Goal: Contribute content: Contribute content

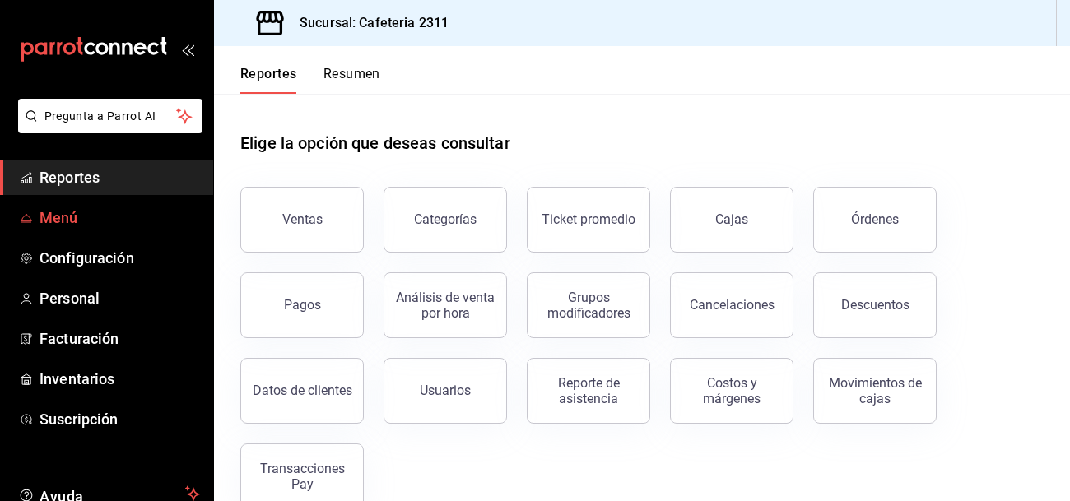
click at [88, 222] on span "Menú" at bounding box center [120, 218] width 161 height 22
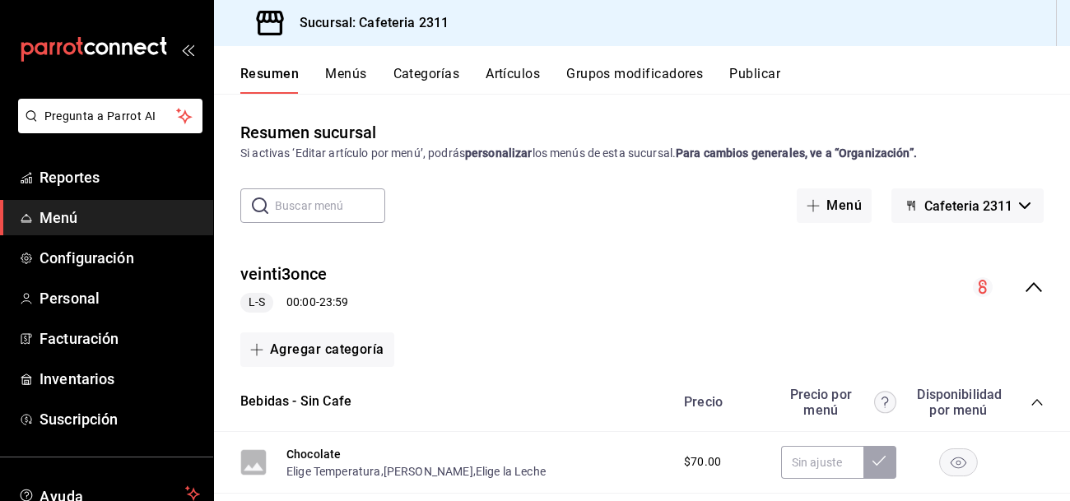
click at [499, 72] on button "Artículos" at bounding box center [513, 80] width 54 height 28
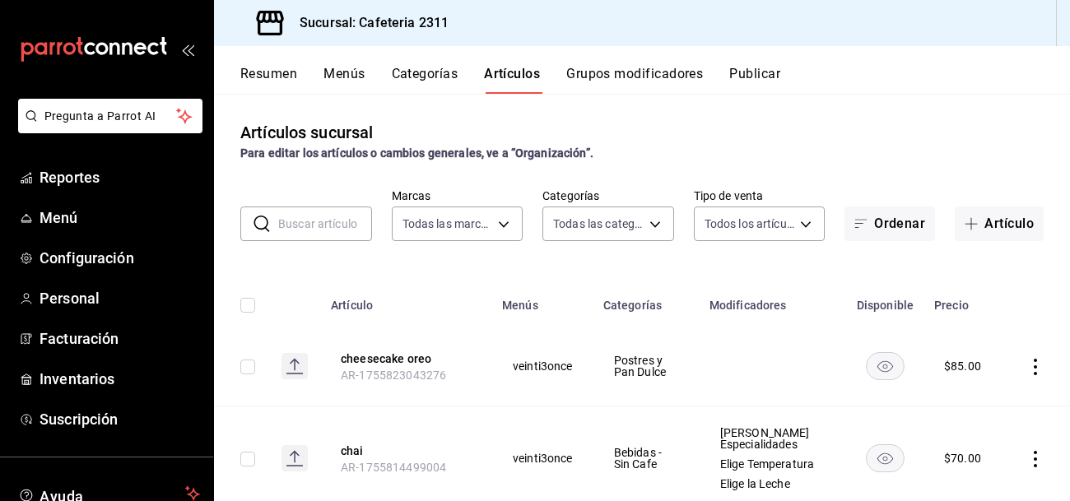
type input "85018aa7-d10e-4b77-9d87-cba6278a116b"
type input "536a82a5-983a-43ec-b1be-69caf506a0f5,2d541d84-83a7-4f98-a380-61900af1125d,575e2…"
click at [618, 219] on body "Pregunta a Parrot AI Reportes Menú Configuración Personal Facturación Inventari…" at bounding box center [535, 250] width 1070 height 501
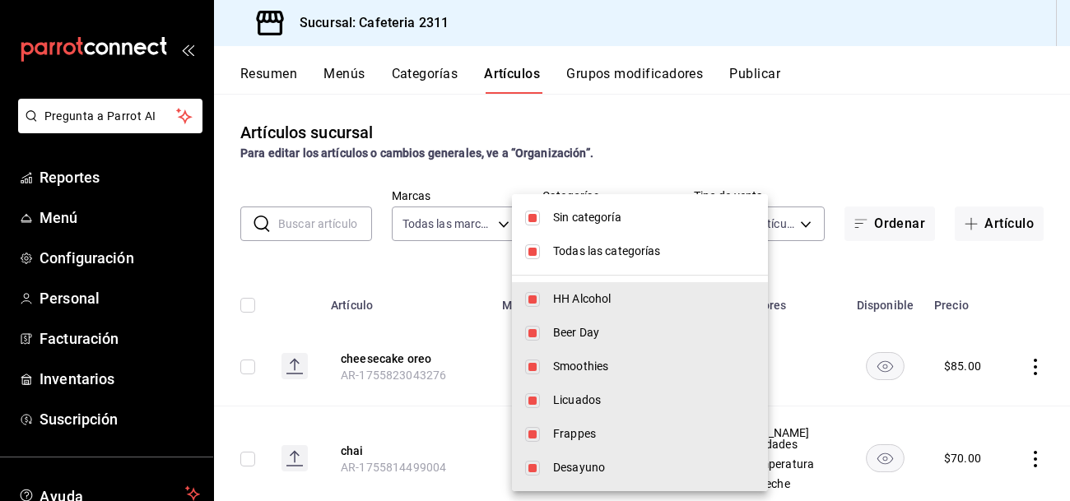
click at [527, 216] on input "checkbox" at bounding box center [532, 218] width 15 height 15
checkbox input "false"
click at [528, 254] on input "checkbox" at bounding box center [532, 251] width 15 height 15
checkbox input "false"
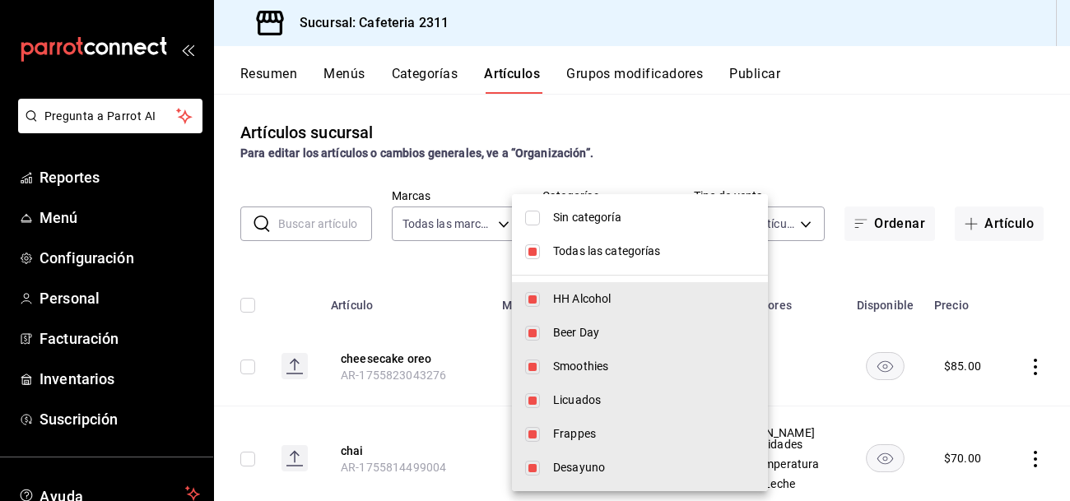
checkbox input "false"
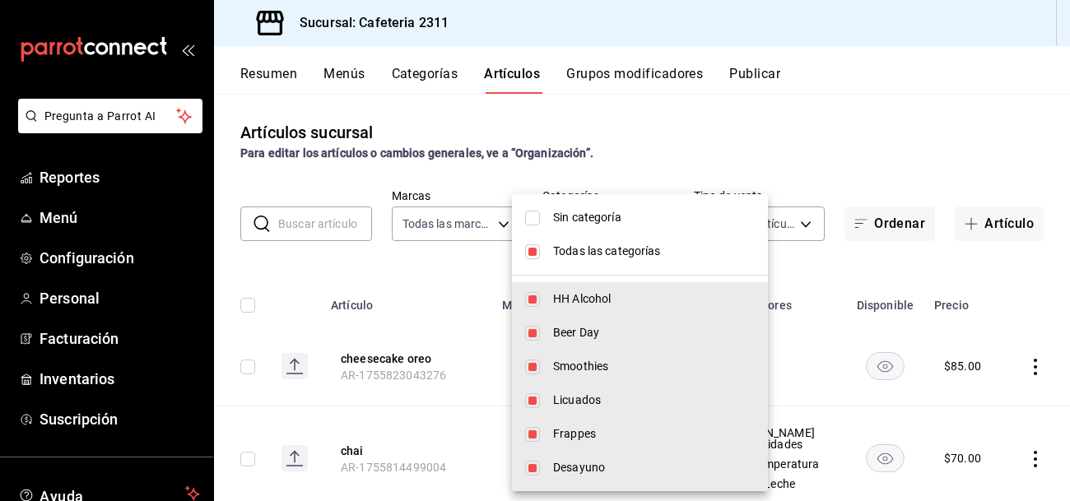
checkbox input "false"
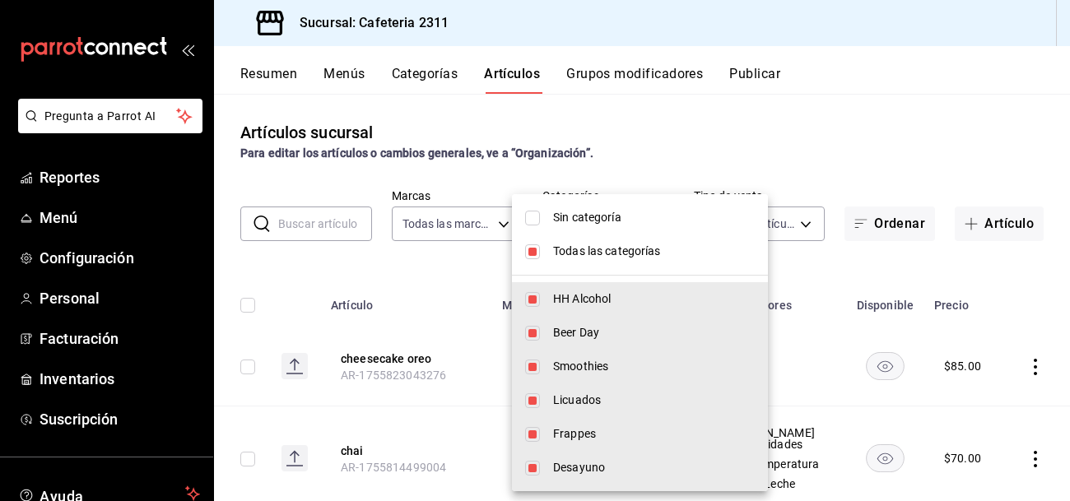
checkbox input "false"
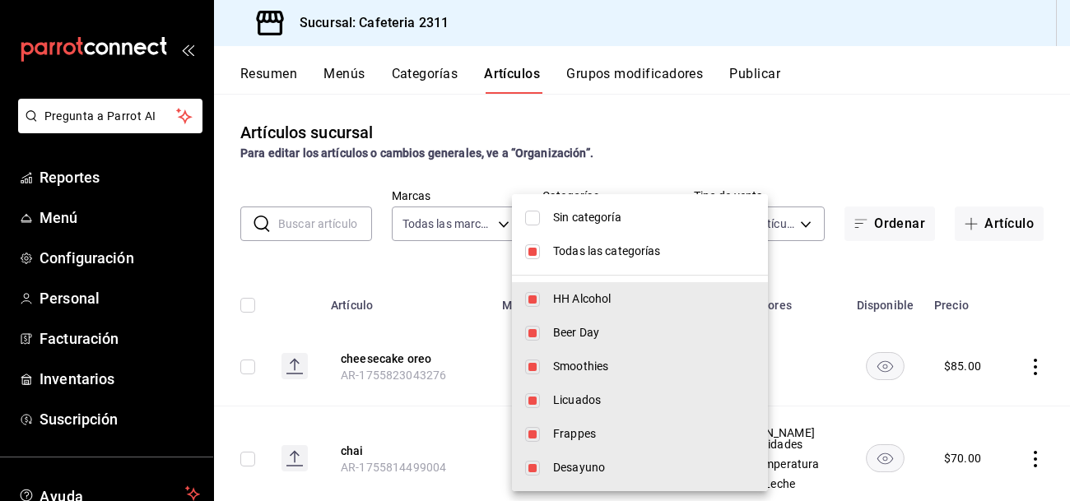
checkbox input "false"
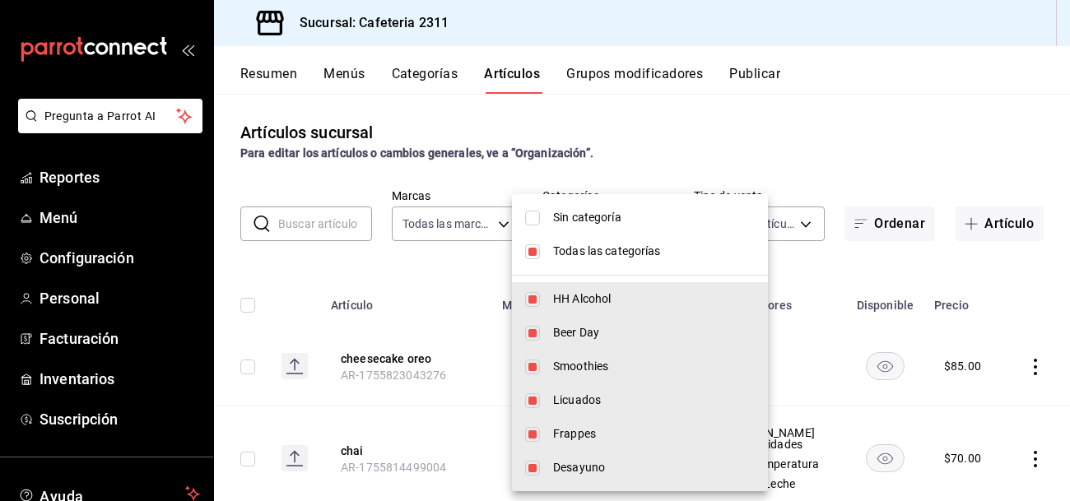
checkbox input "false"
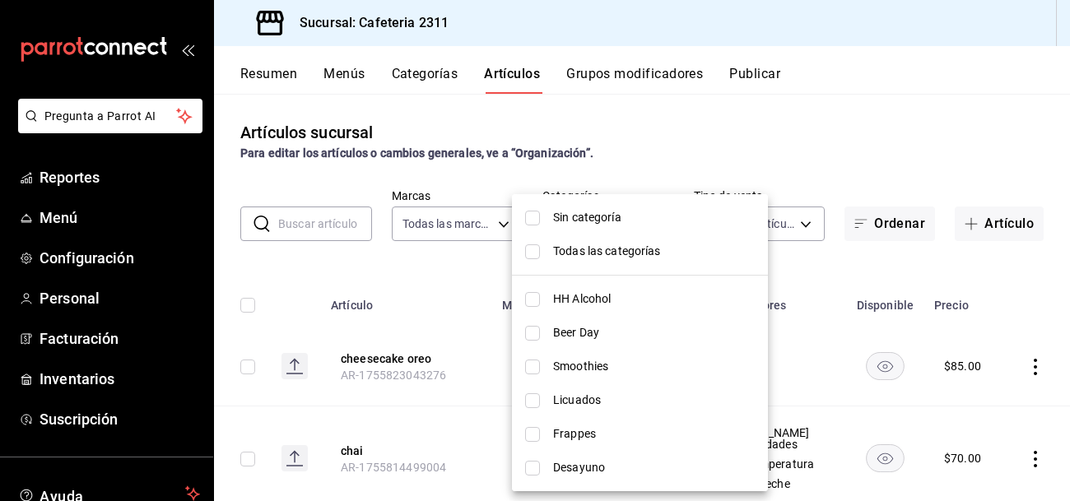
click at [612, 418] on li "Frappes" at bounding box center [640, 434] width 256 height 34
type input "a843d15e-f941-4880-8308-f3746f7d0e57"
checkbox input "true"
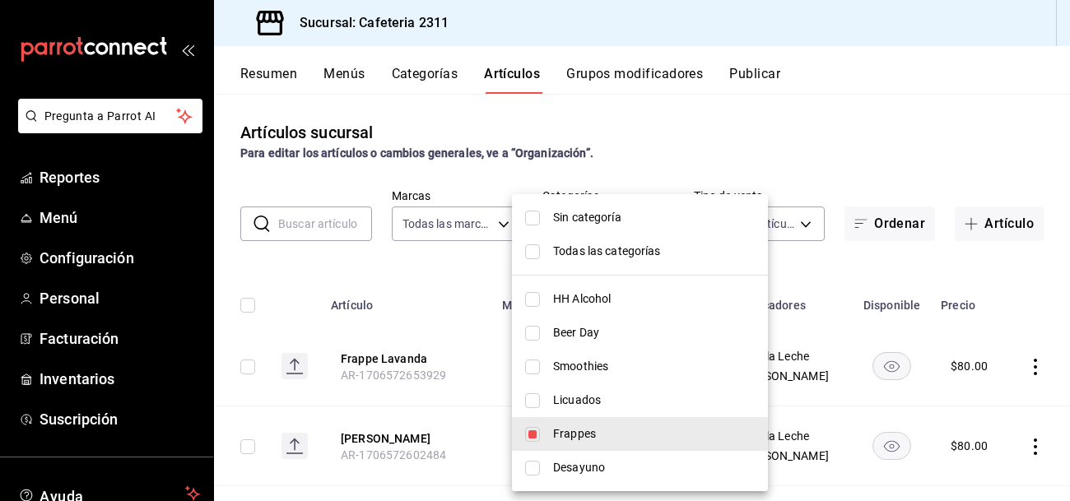
click at [600, 428] on span "Frappes" at bounding box center [654, 434] width 202 height 17
checkbox input "false"
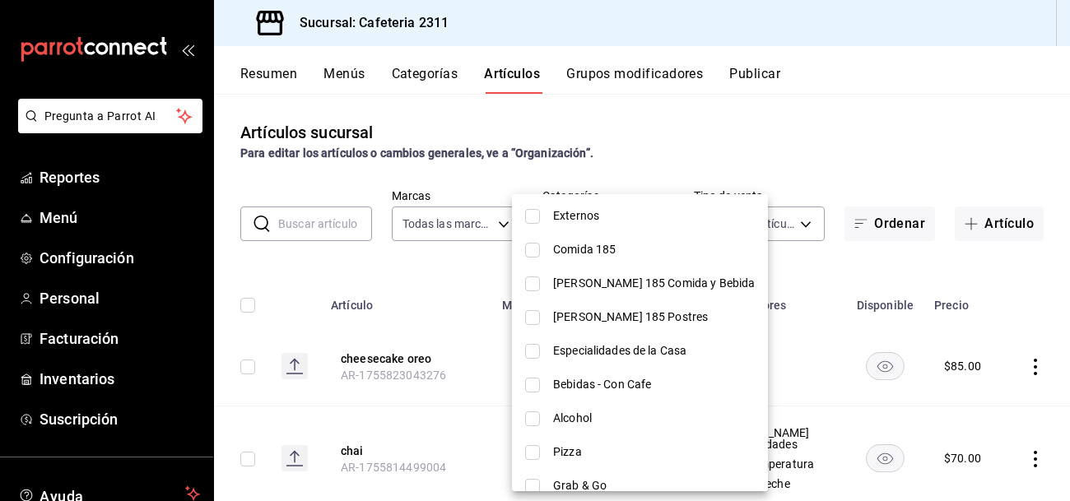
scroll to position [510, 0]
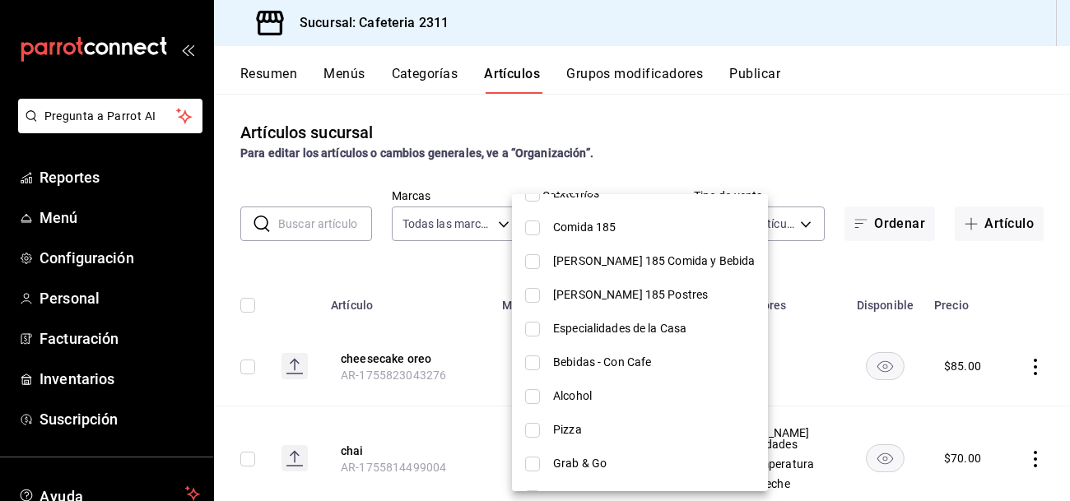
click at [624, 361] on span "Bebidas - Con Cafe" at bounding box center [654, 362] width 202 height 17
type input "c1ee5673-e7d5-411a-9298-70f8d6e9fd12"
checkbox input "true"
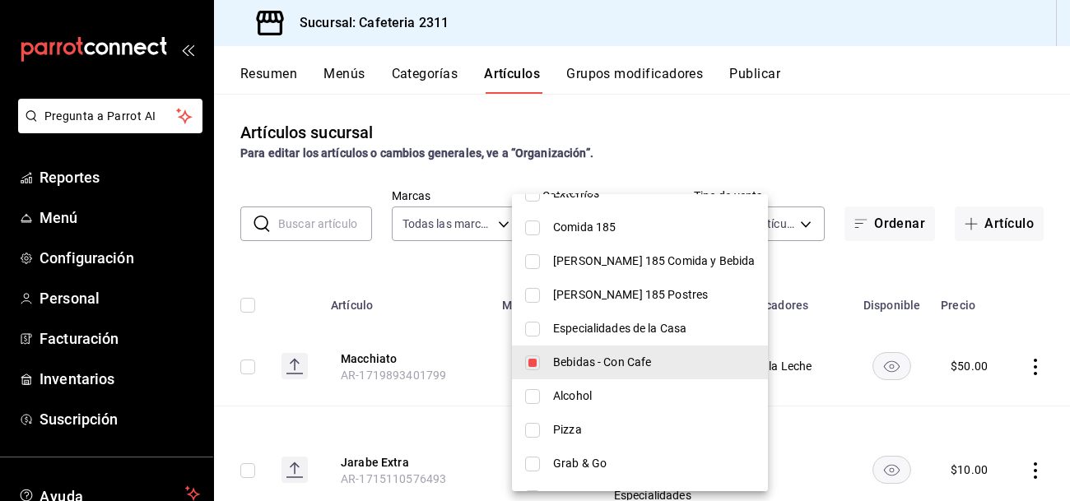
click at [341, 258] on div at bounding box center [535, 250] width 1070 height 501
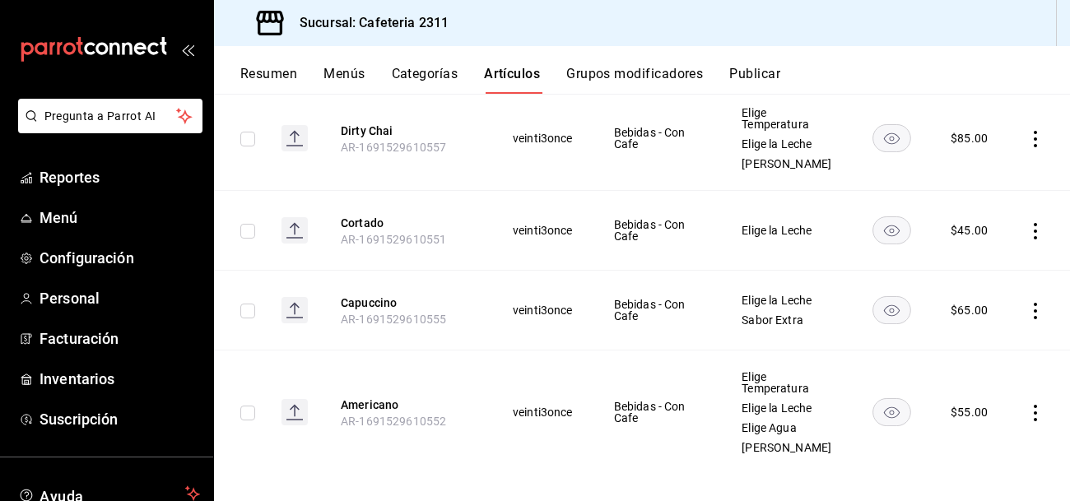
scroll to position [0, 0]
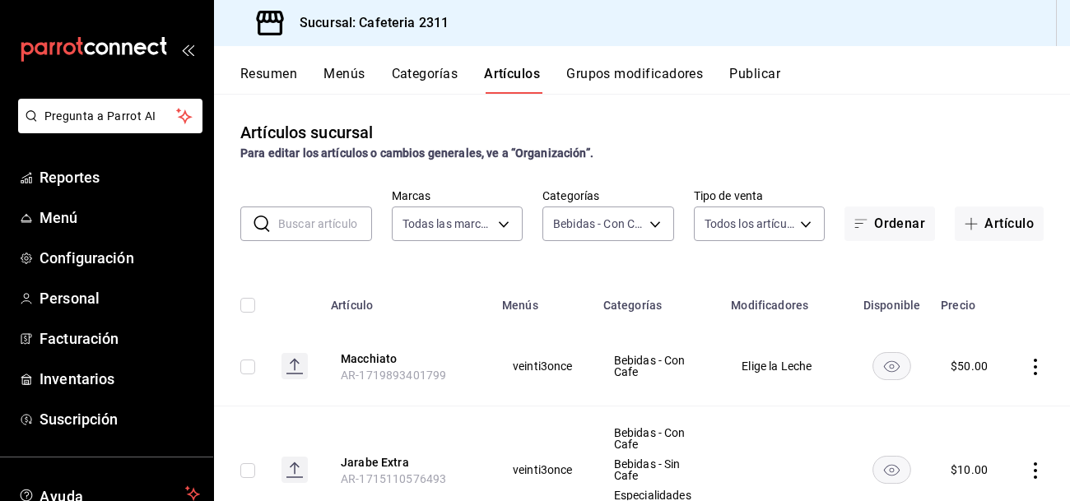
click at [314, 216] on input "text" at bounding box center [325, 223] width 94 height 33
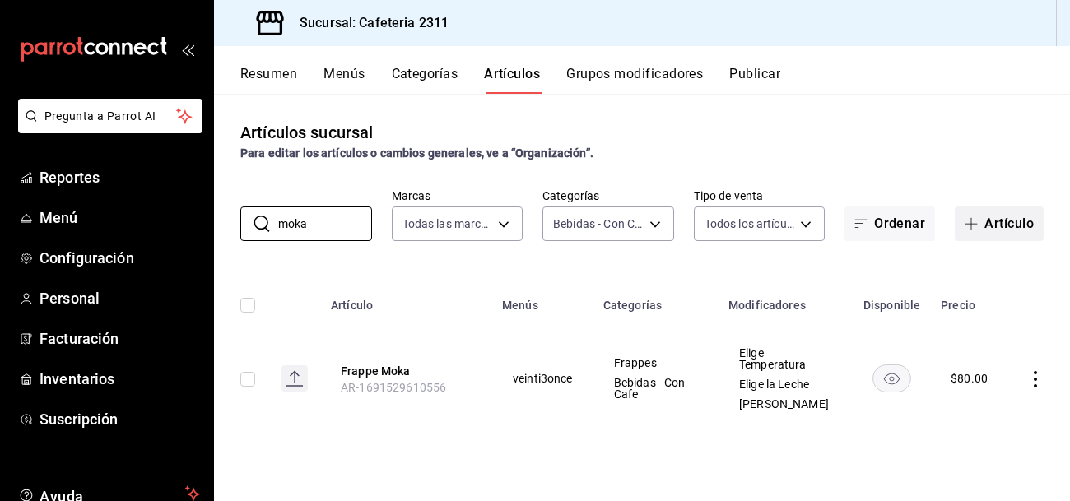
type input "moka"
click at [994, 221] on button "Artículo" at bounding box center [999, 224] width 89 height 35
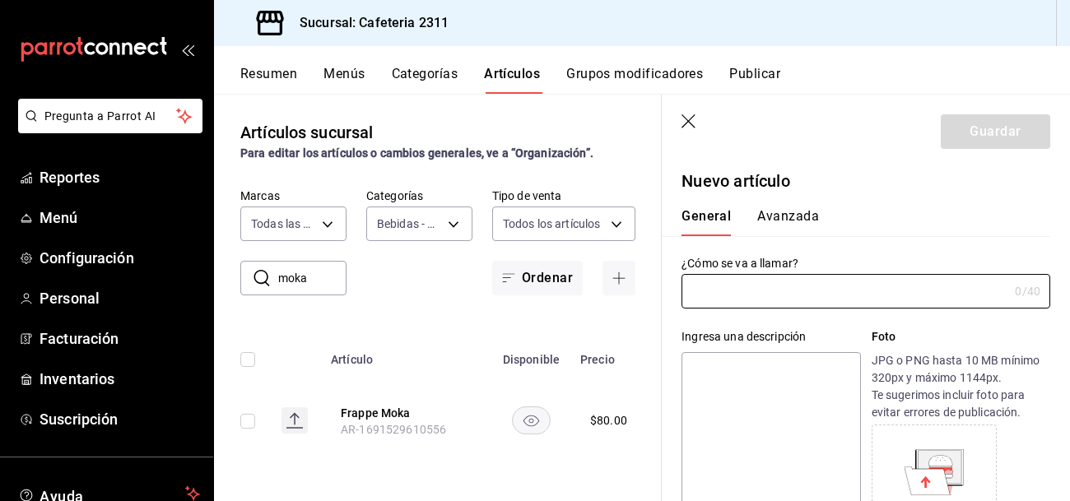
type input "AR-1755826992235"
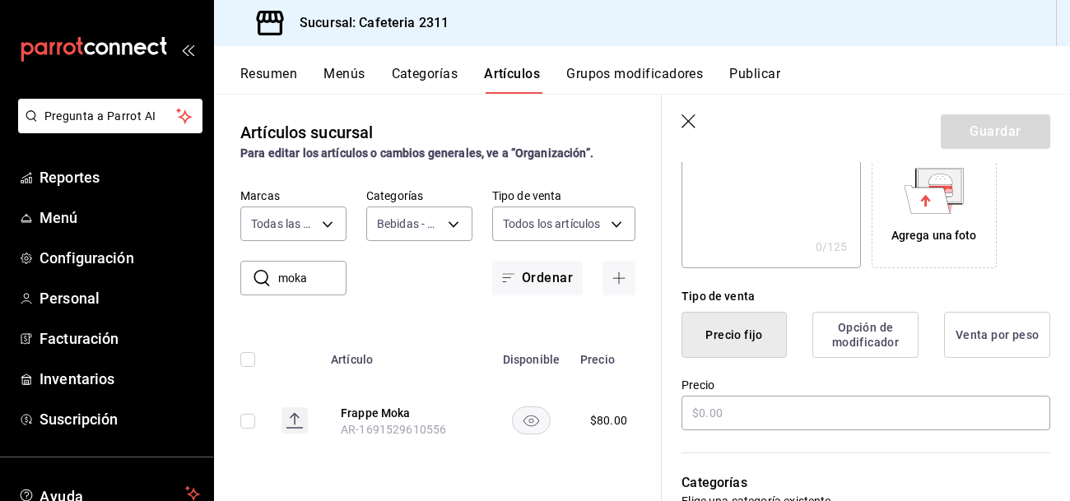
scroll to position [292, 0]
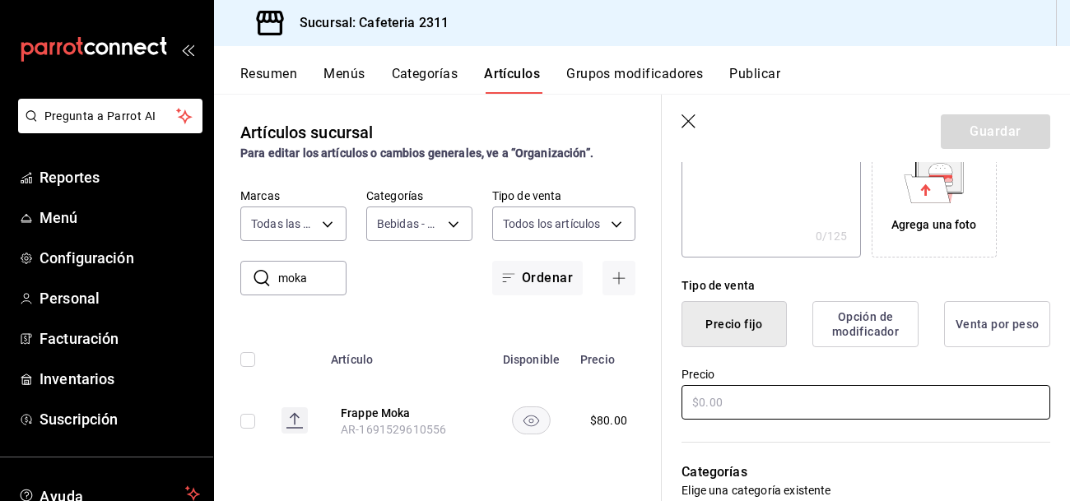
type input "moka"
click at [763, 398] on input "text" at bounding box center [866, 402] width 369 height 35
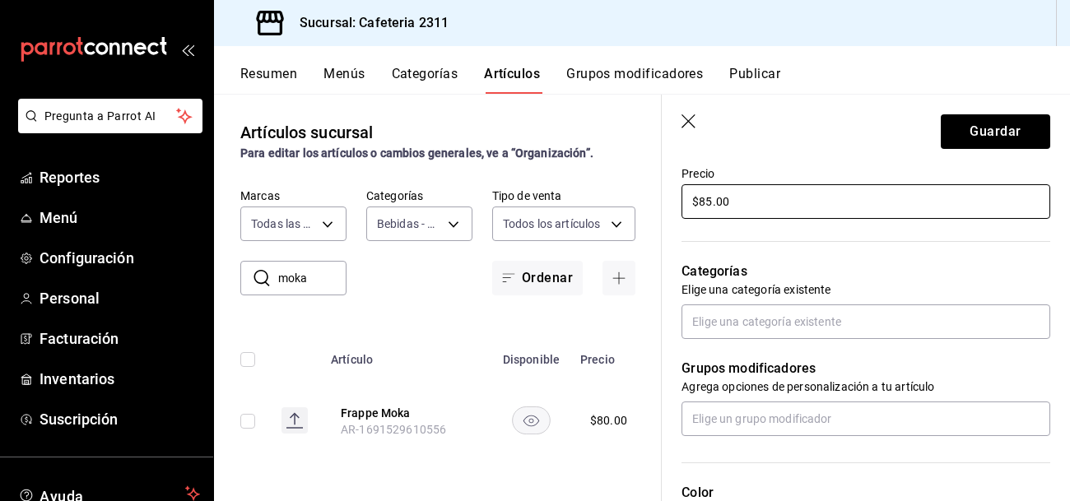
scroll to position [496, 0]
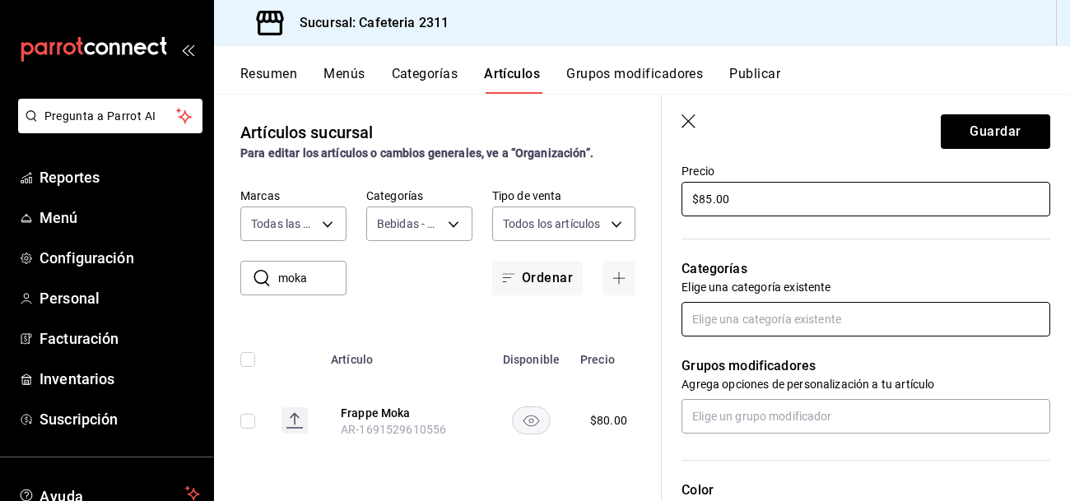
type input "$85.00"
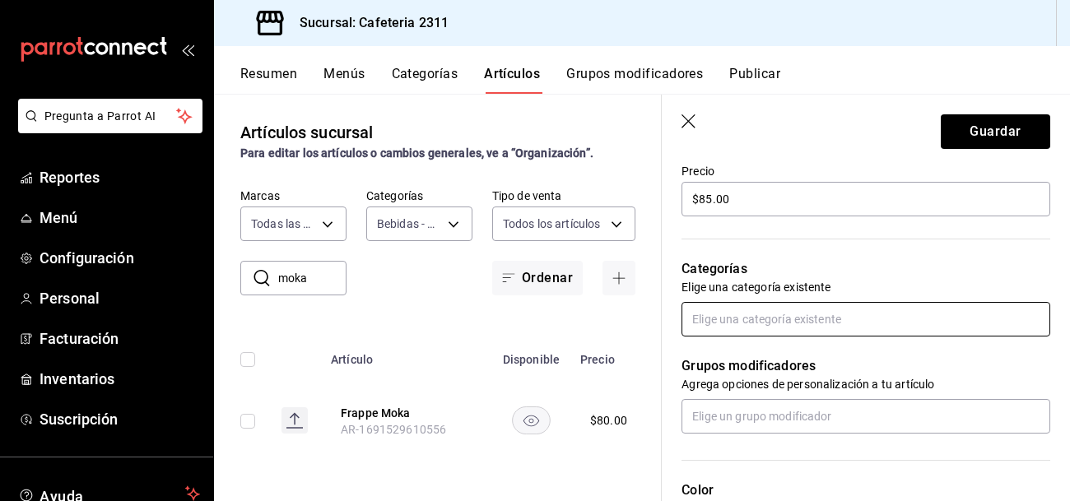
click at [806, 316] on input "text" at bounding box center [866, 319] width 369 height 35
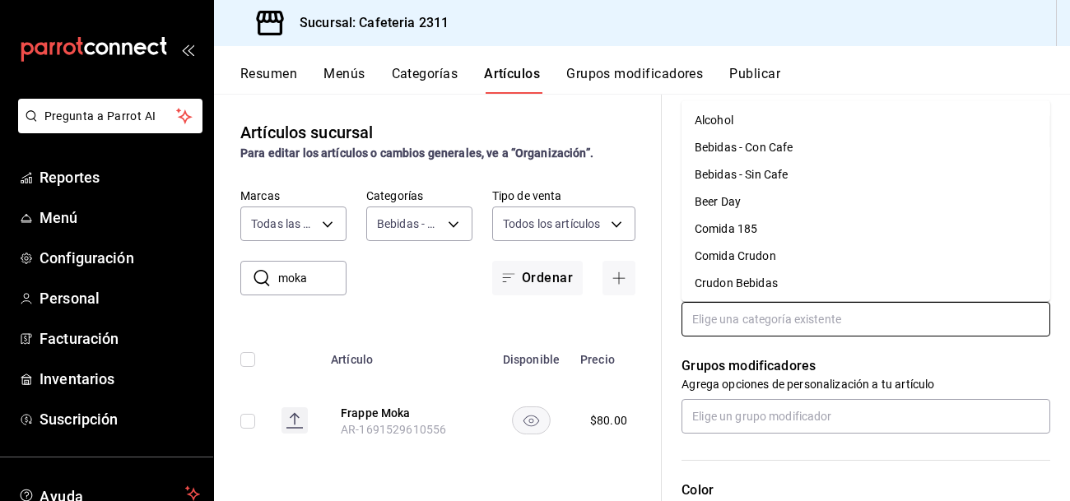
click at [765, 141] on li "Bebidas - Con Cafe" at bounding box center [866, 148] width 369 height 27
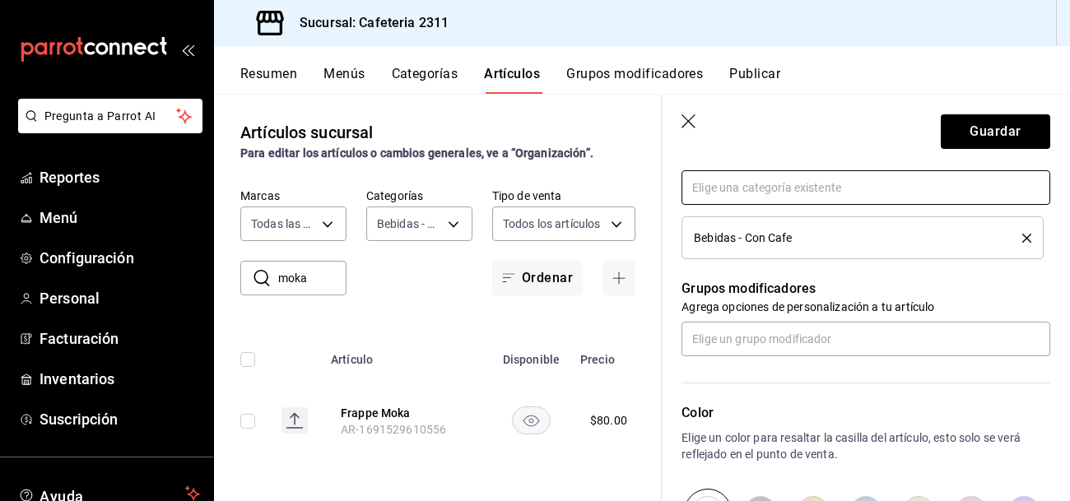
scroll to position [631, 0]
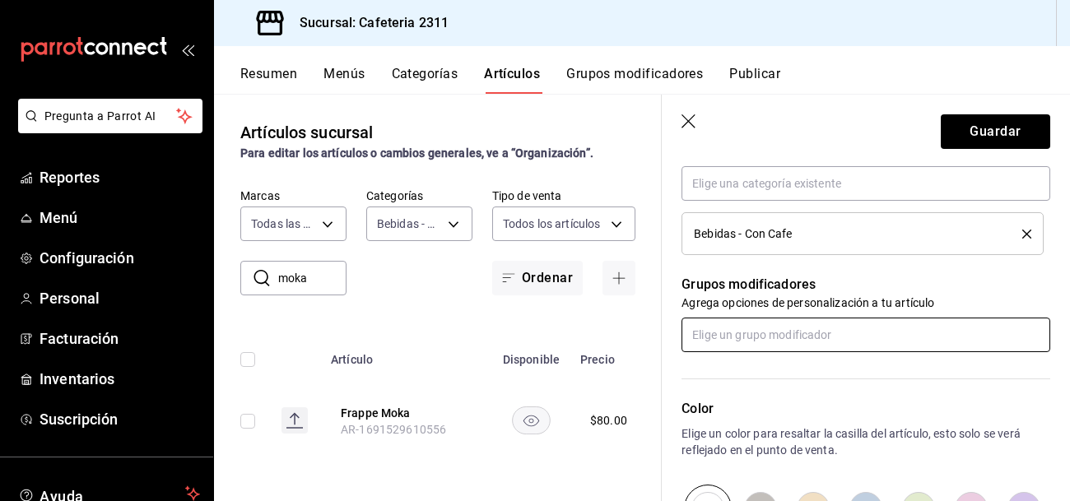
click at [747, 333] on input "text" at bounding box center [866, 335] width 369 height 35
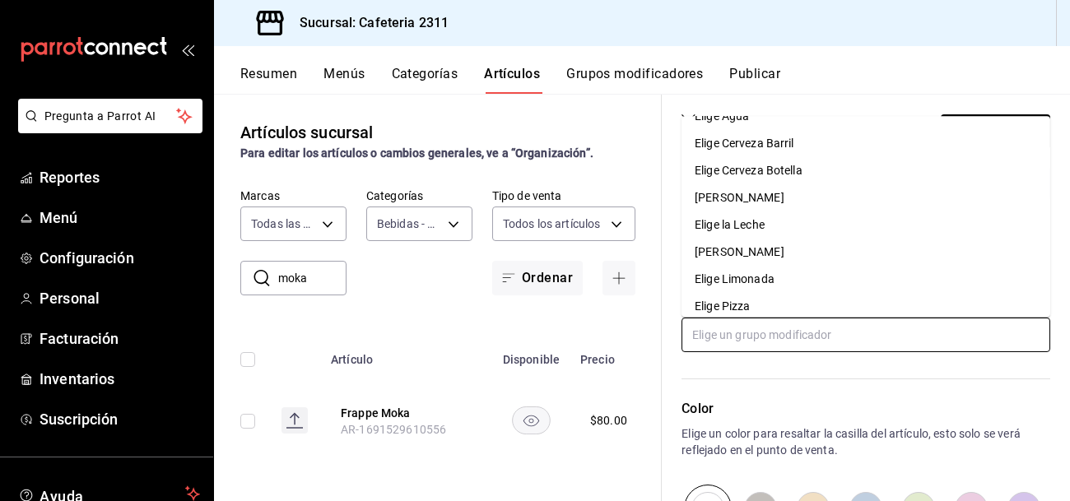
scroll to position [131, 0]
click at [757, 224] on div "Elige la Leche" at bounding box center [730, 223] width 70 height 17
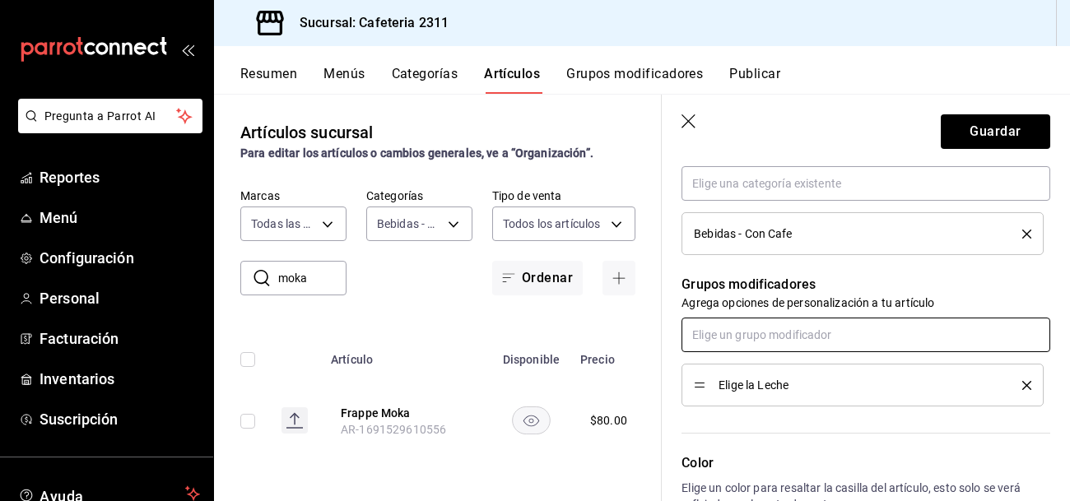
click at [787, 338] on input "text" at bounding box center [866, 335] width 369 height 35
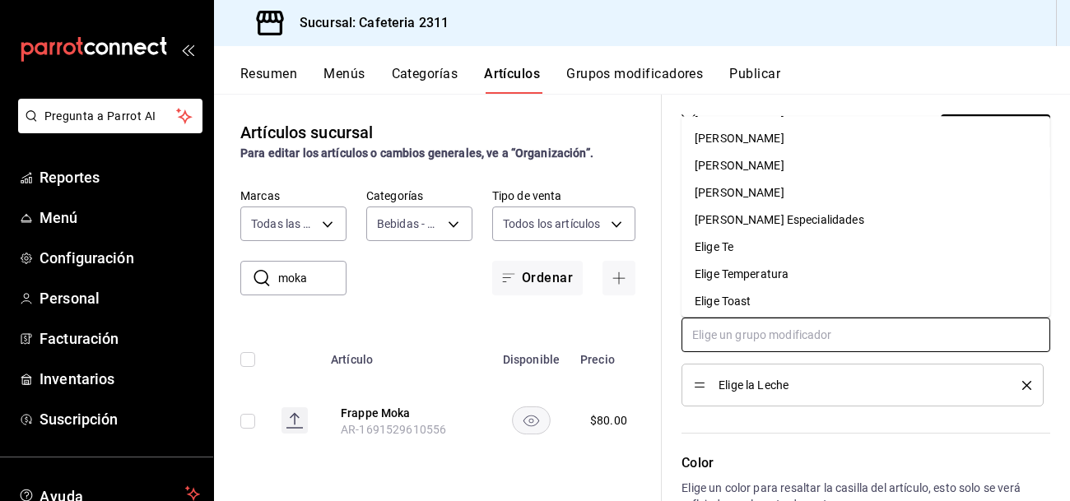
scroll to position [324, 0]
click at [795, 226] on div "[PERSON_NAME] Especialidades" at bounding box center [780, 220] width 170 height 17
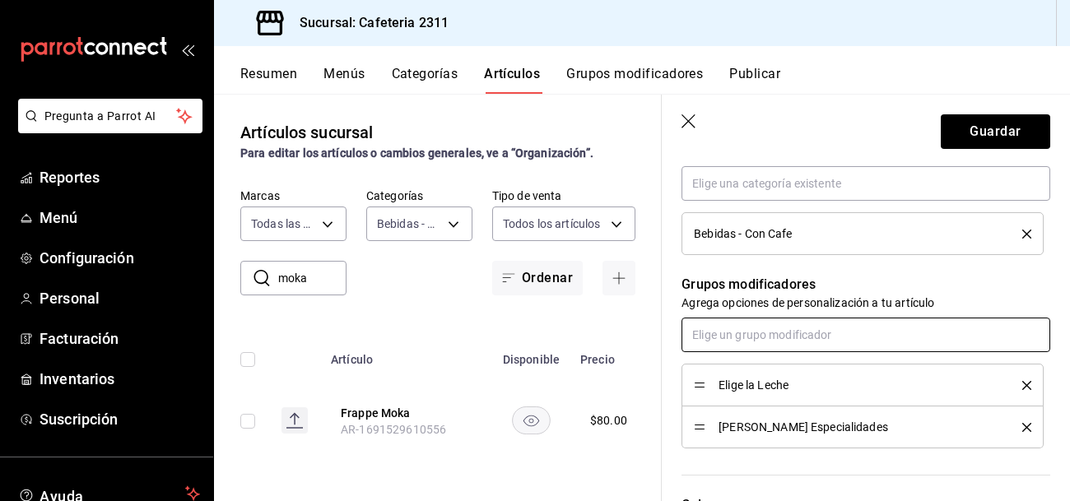
click at [776, 342] on input "text" at bounding box center [866, 335] width 369 height 35
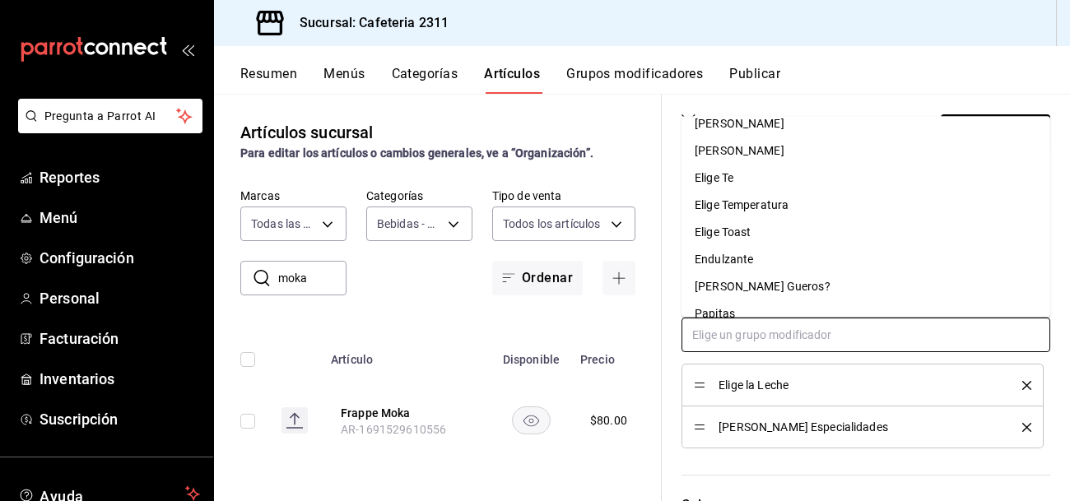
scroll to position [365, 0]
click at [777, 206] on div "Elige Temperatura" at bounding box center [742, 206] width 94 height 17
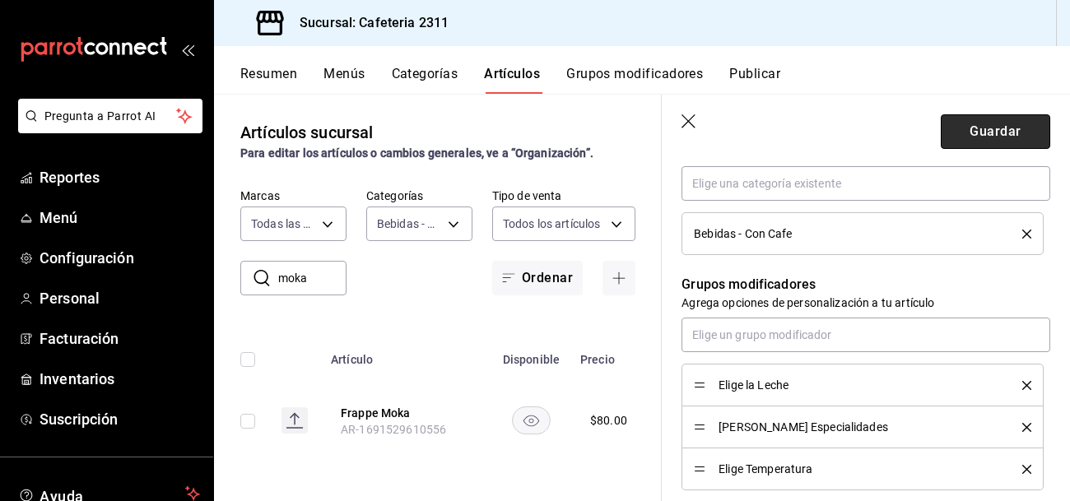
click at [977, 132] on button "Guardar" at bounding box center [995, 131] width 109 height 35
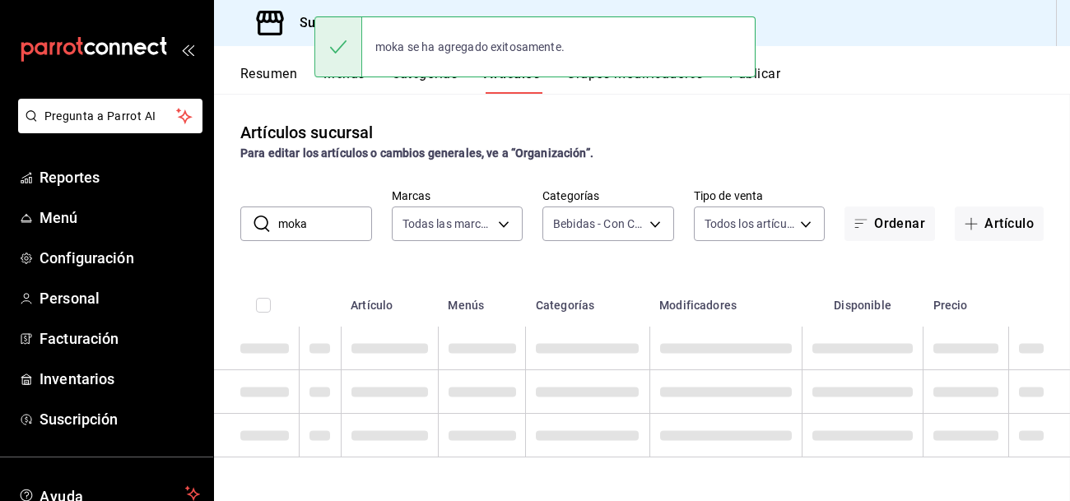
click at [277, 70] on button "Resumen" at bounding box center [268, 80] width 57 height 28
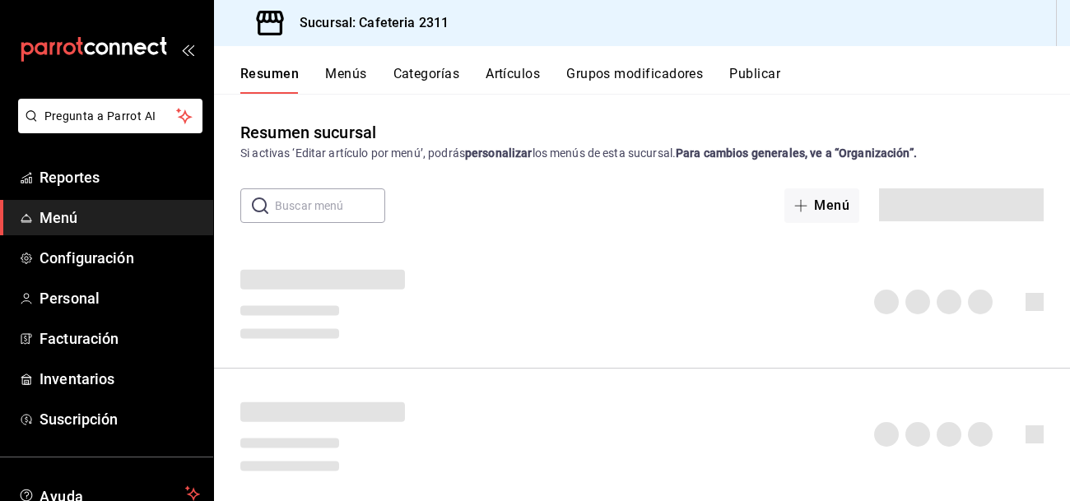
click at [358, 73] on div "moka se ha agregado exitosamente." at bounding box center [534, 46] width 441 height 61
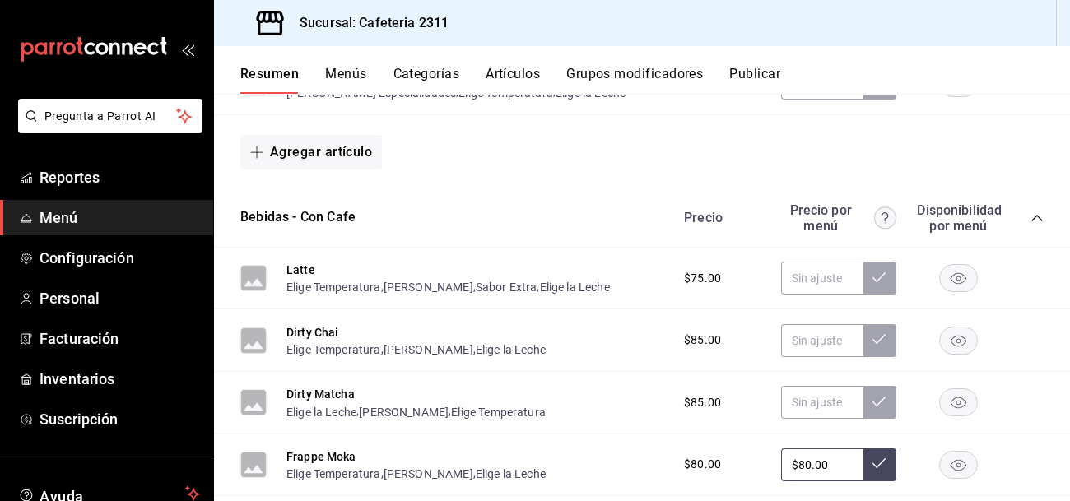
scroll to position [868, 0]
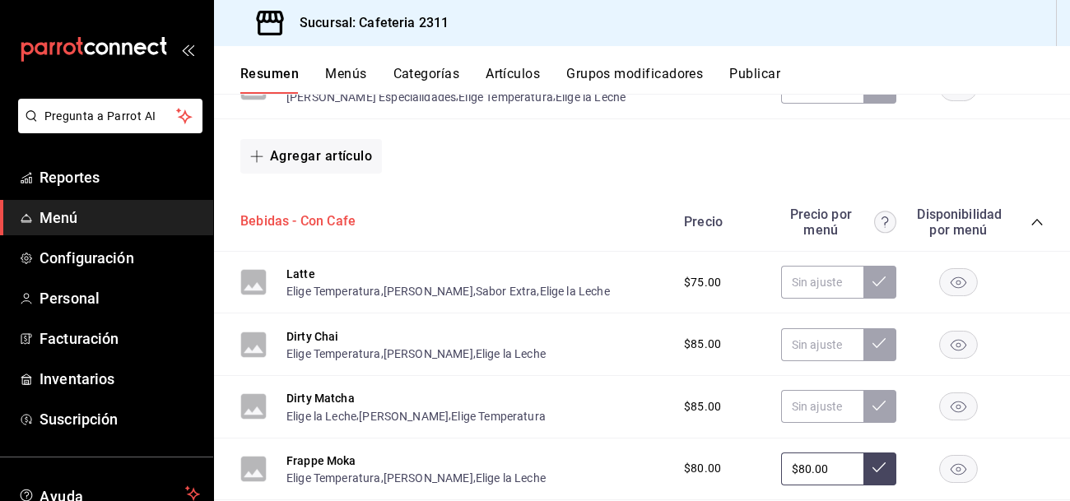
click at [282, 220] on button "Bebidas - Con Cafe" at bounding box center [297, 221] width 115 height 19
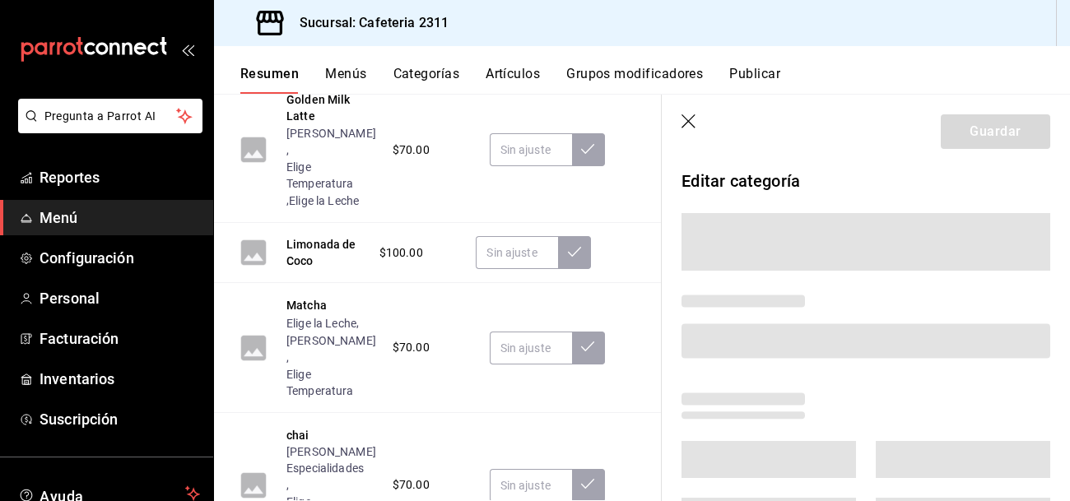
click at [282, 220] on div "Golden Milk Latte [PERSON_NAME] , Elige Temperatura , [PERSON_NAME] $70.00" at bounding box center [438, 151] width 448 height 146
drag, startPoint x: 282, startPoint y: 220, endPoint x: 654, endPoint y: 235, distance: 372.4
click at [654, 235] on div "Chocolate Elige Temperatura , [PERSON_NAME] , [PERSON_NAME] $70.00 Limonada [PE…" at bounding box center [438, 107] width 448 height 1052
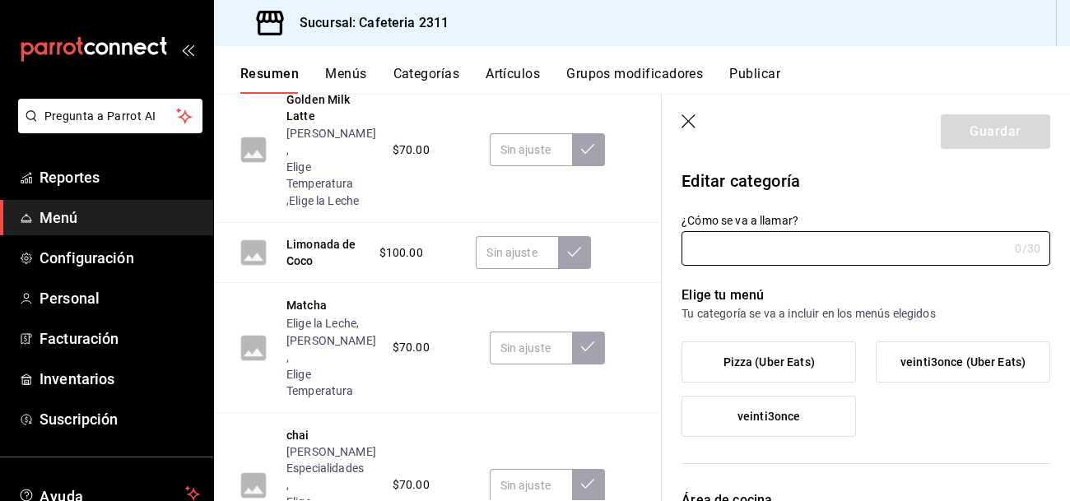
type input "Bebidas - Con Cafe"
type input "1691529672787"
type input "0eda6c41-e762-44a1-b63b-49598a9f8d61,ac043bc9-970d-4999-bbae-96d181bffabf"
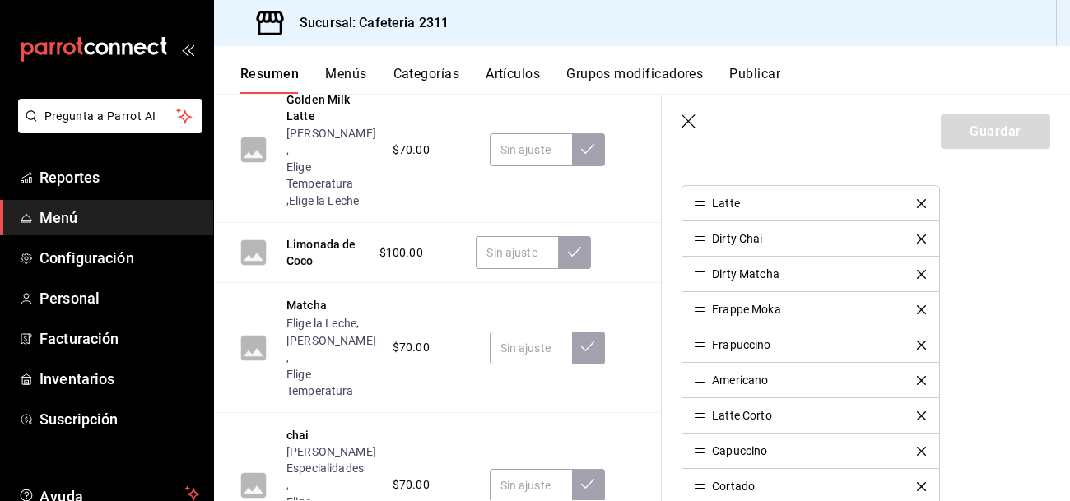
scroll to position [526, 0]
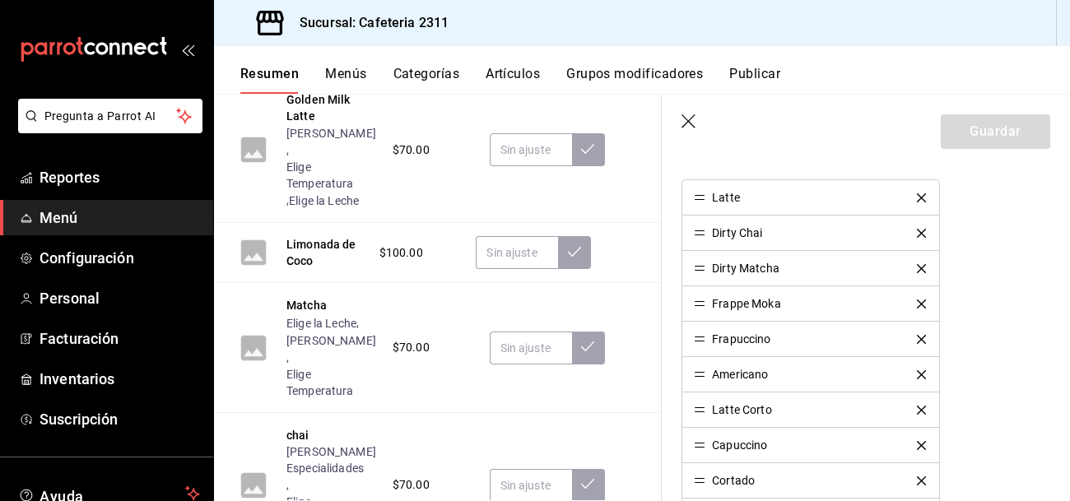
click at [920, 305] on icon "delete" at bounding box center [921, 304] width 9 height 9
click at [1014, 132] on button "Guardar" at bounding box center [995, 131] width 109 height 35
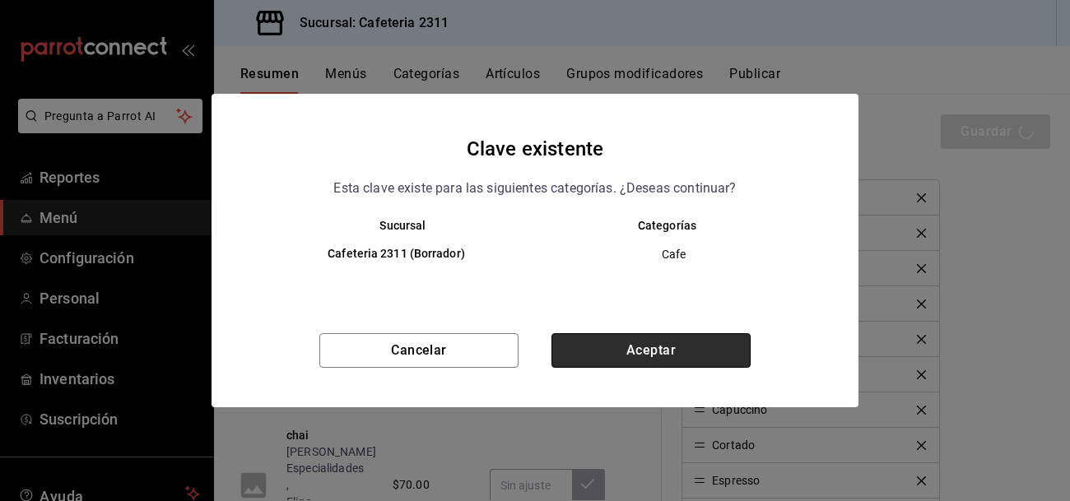
click at [665, 348] on button "Aceptar" at bounding box center [651, 350] width 199 height 35
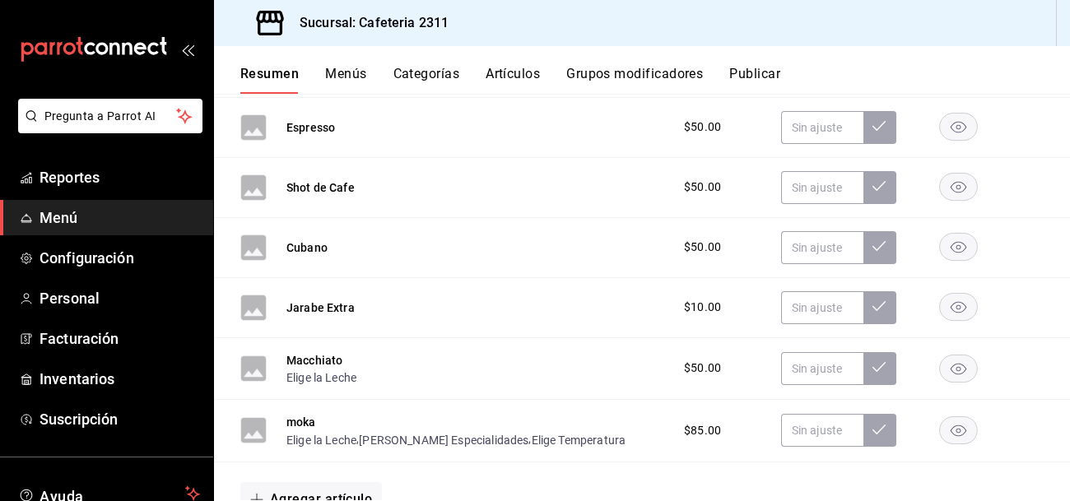
scroll to position [1520, 0]
